Goal: Task Accomplishment & Management: Manage account settings

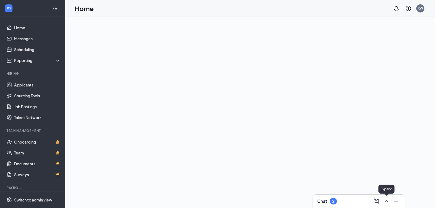
click at [386, 200] on icon "ChevronUp" at bounding box center [386, 201] width 7 height 7
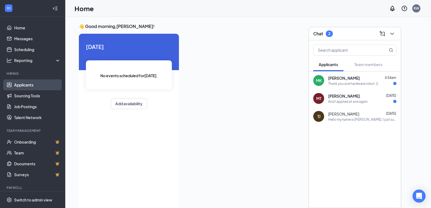
click at [22, 84] on link "Applicants" at bounding box center [37, 84] width 46 height 11
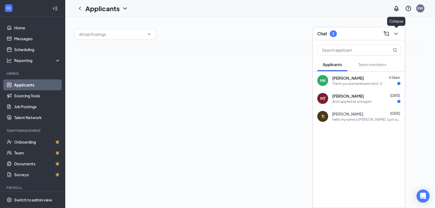
click at [395, 32] on icon "ChevronDown" at bounding box center [396, 33] width 7 height 7
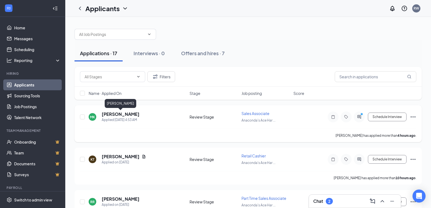
click at [114, 113] on h5 "[PERSON_NAME]" at bounding box center [121, 114] width 38 height 6
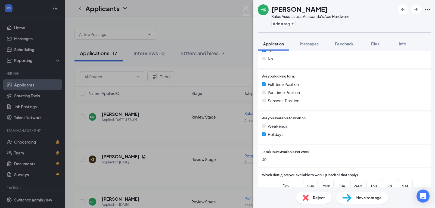
scroll to position [36, 0]
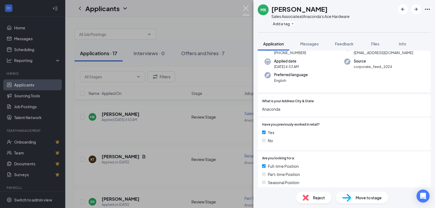
click at [246, 8] on img at bounding box center [245, 10] width 7 height 11
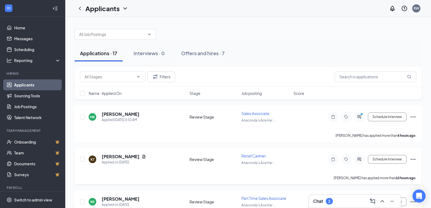
click at [119, 155] on h5 "[PERSON_NAME]" at bounding box center [121, 157] width 38 height 6
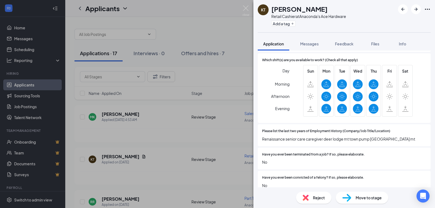
scroll to position [245, 0]
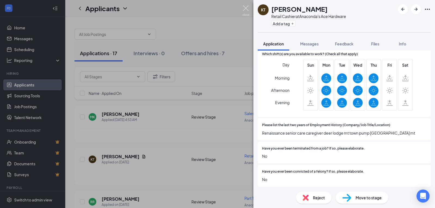
click at [244, 5] on img at bounding box center [245, 10] width 7 height 11
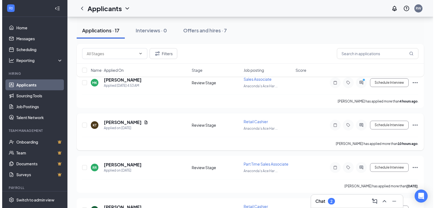
scroll to position [82, 0]
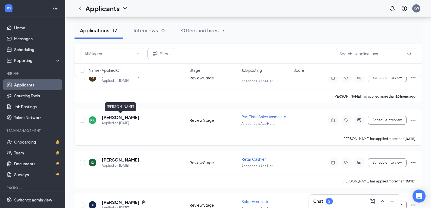
click at [121, 117] on h5 "[PERSON_NAME]" at bounding box center [121, 117] width 38 height 6
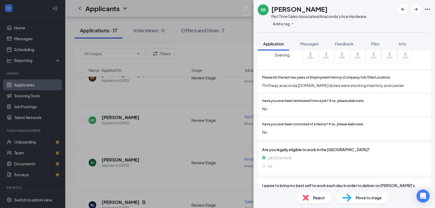
scroll to position [299, 0]
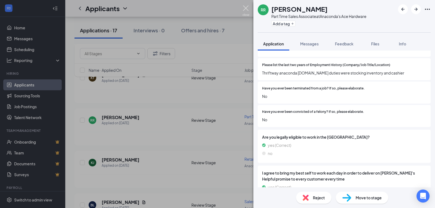
click at [243, 7] on img at bounding box center [245, 10] width 7 height 11
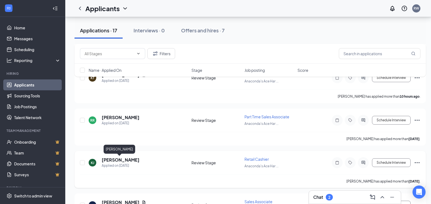
click at [113, 160] on h5 "[PERSON_NAME]" at bounding box center [121, 160] width 38 height 6
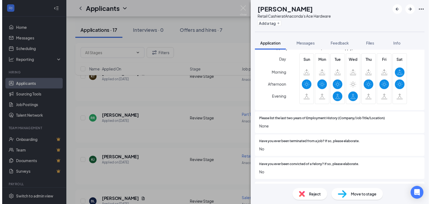
scroll to position [245, 0]
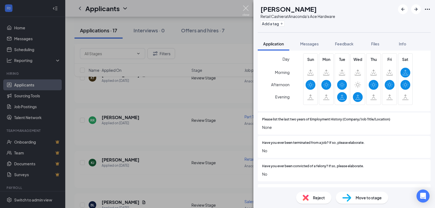
click at [244, 7] on img at bounding box center [245, 10] width 7 height 11
